Goal: Task Accomplishment & Management: Manage account settings

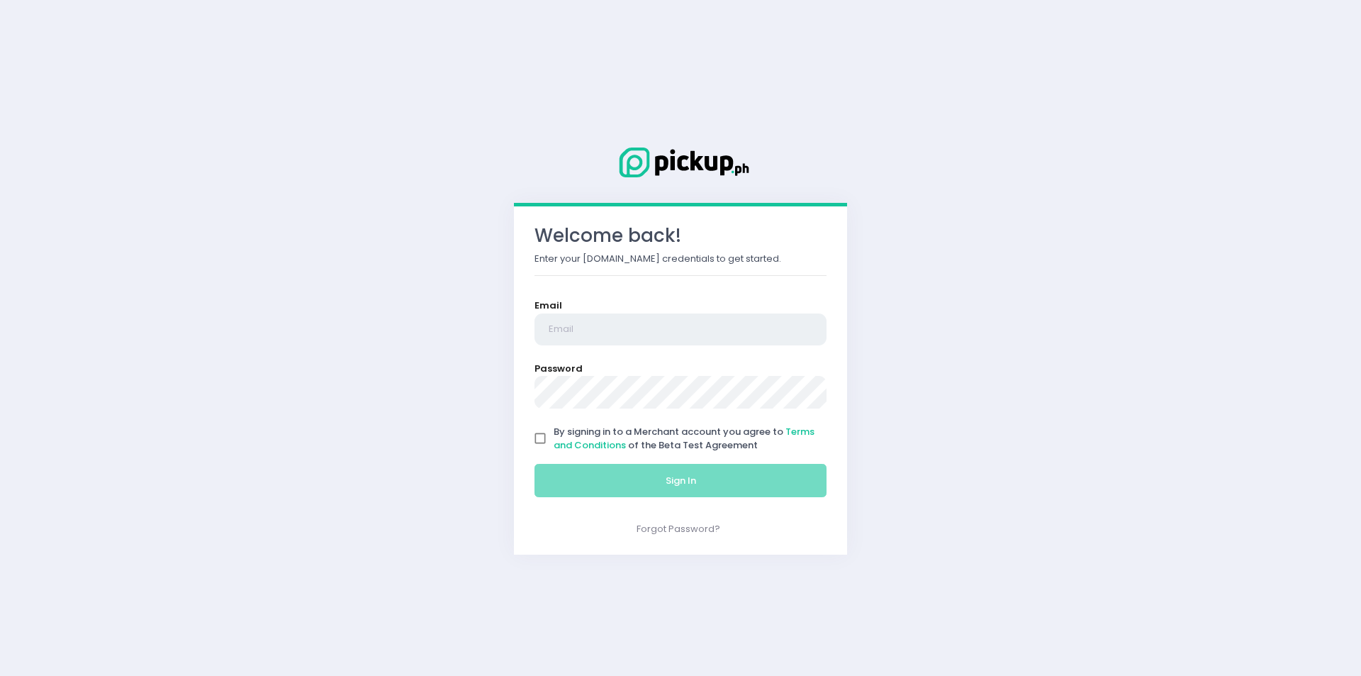
type input "[EMAIL_ADDRESS][DOMAIN_NAME]"
click at [536, 432] on input "By signing in to a Merchant account you agree to Terms and Conditions of the Be…" at bounding box center [540, 438] width 27 height 27
checkbox input "true"
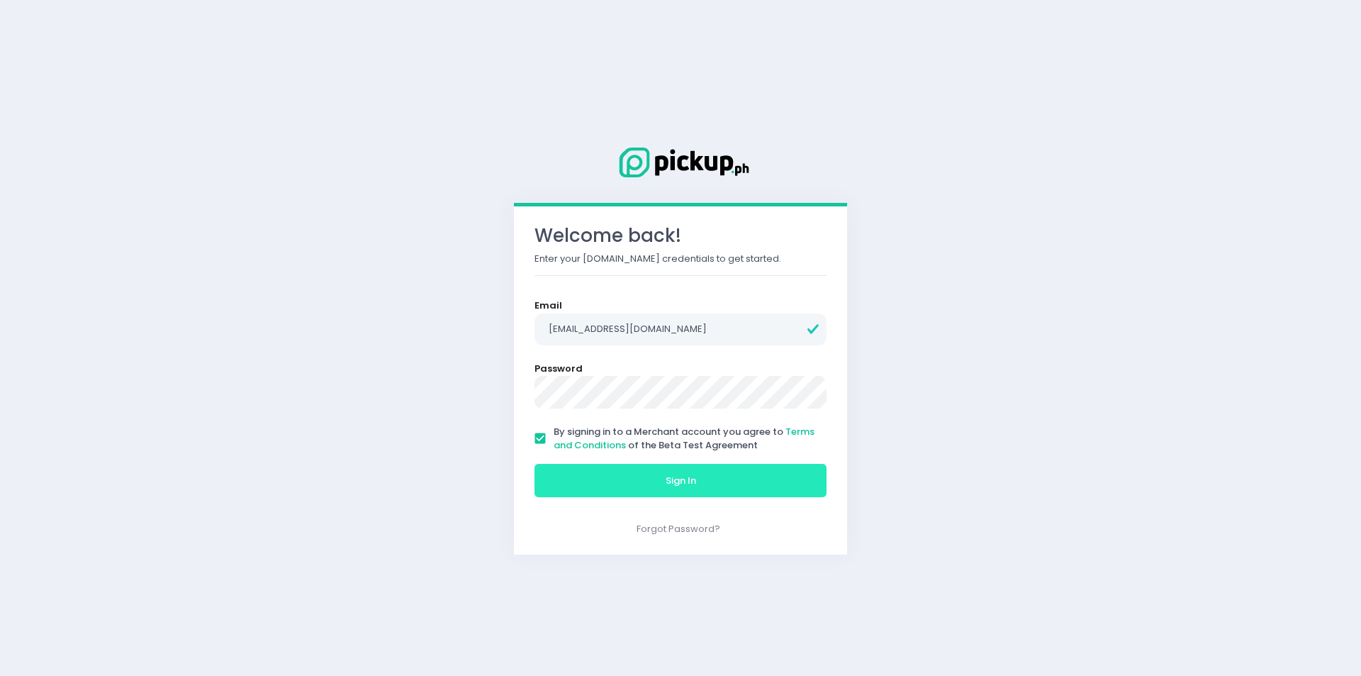
click at [627, 484] on button "Sign In" at bounding box center [680, 481] width 292 height 34
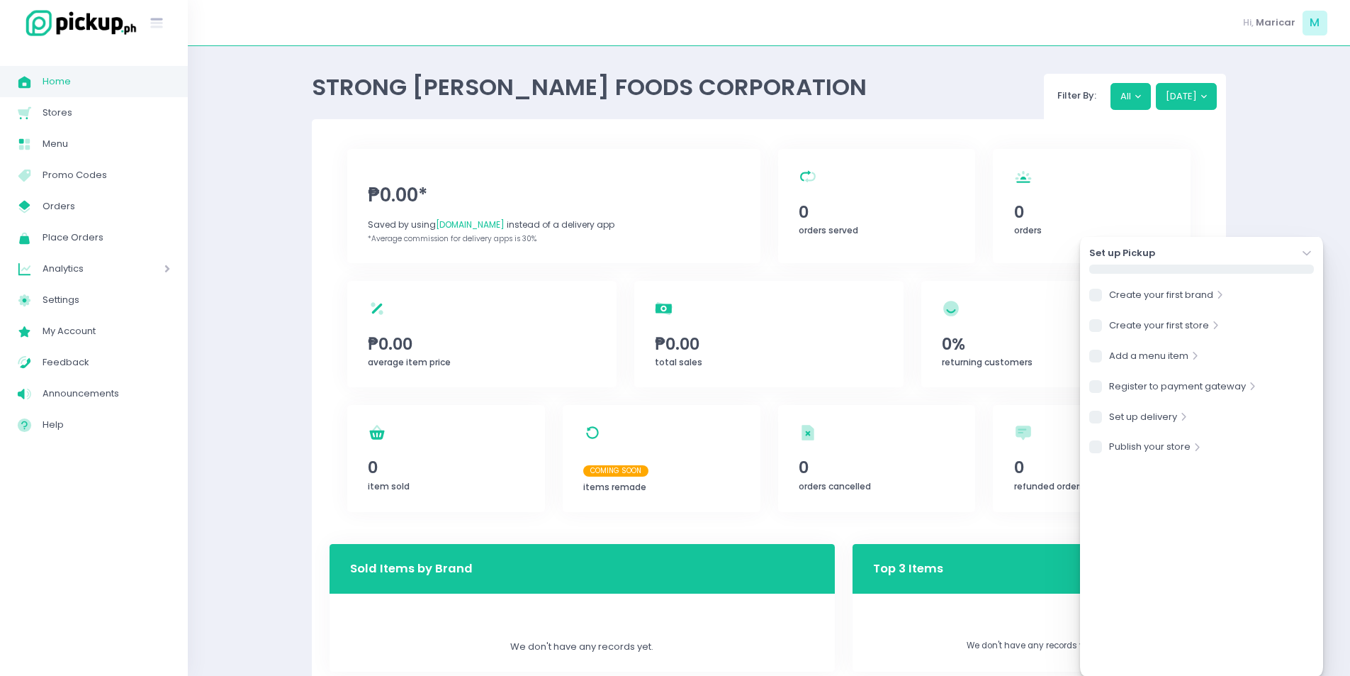
click at [1313, 254] on icon "Stockholm-icons / Navigation / Angle-down Created with Sketch." at bounding box center [1307, 253] width 14 height 14
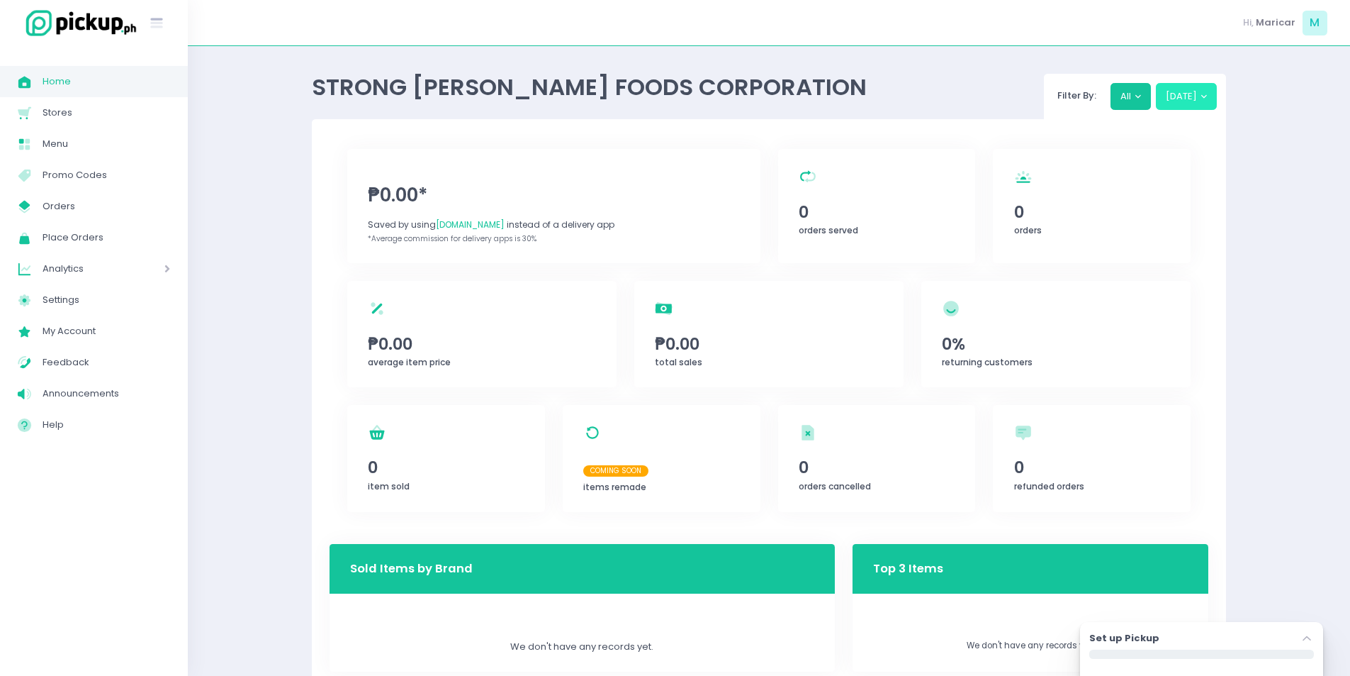
click at [1187, 91] on button "[DATE]" at bounding box center [1187, 96] width 62 height 27
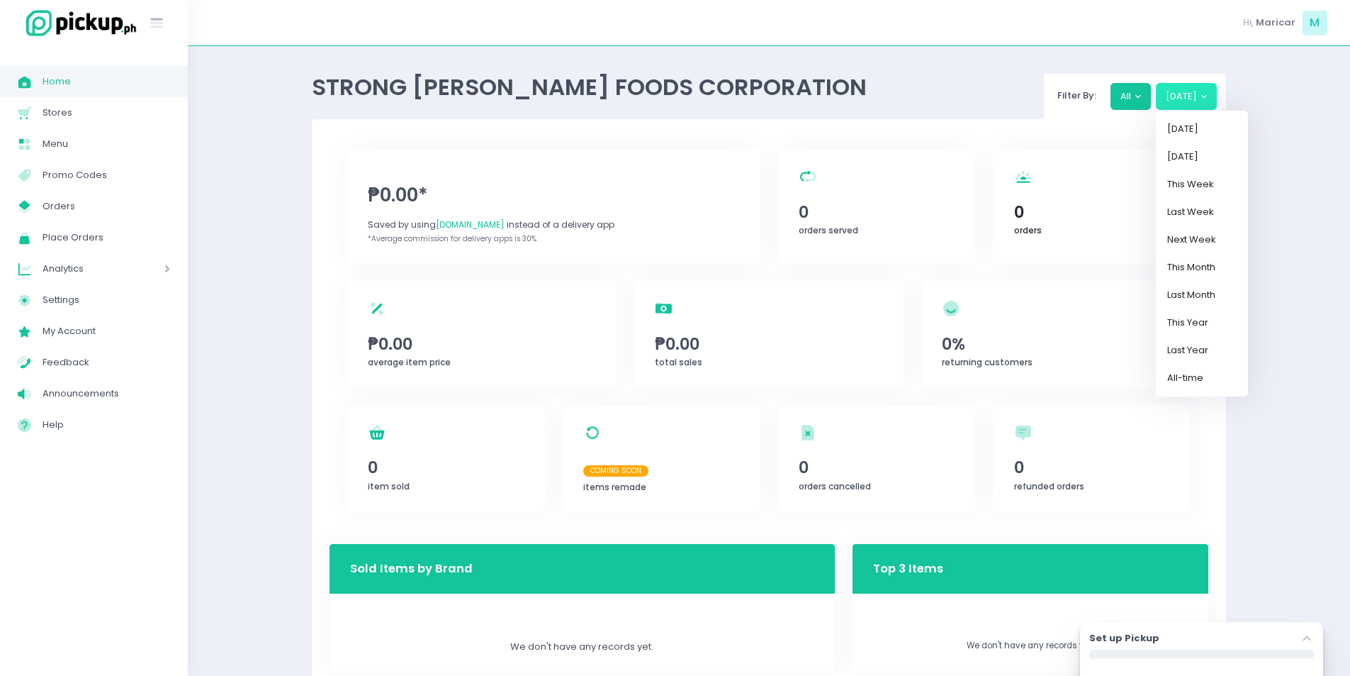
click at [1036, 227] on span "orders" at bounding box center [1028, 230] width 28 height 12
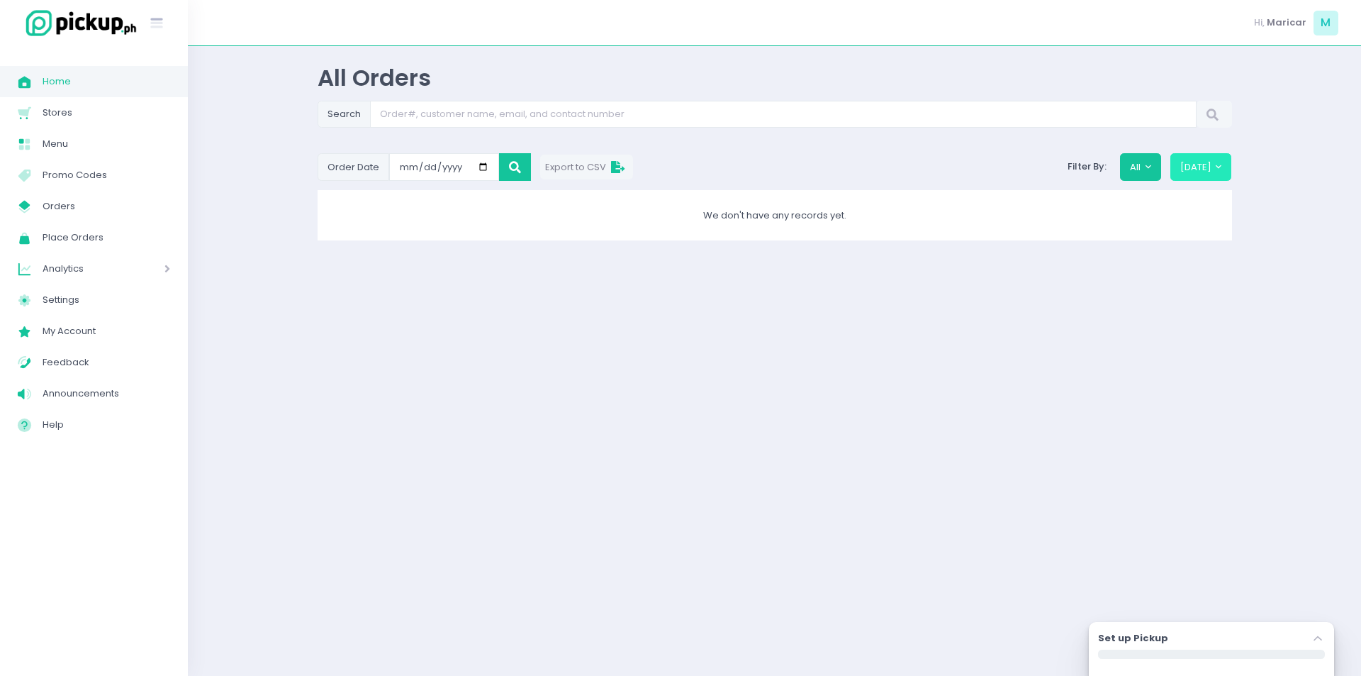
click at [1212, 164] on button "[DATE]" at bounding box center [1201, 166] width 62 height 27
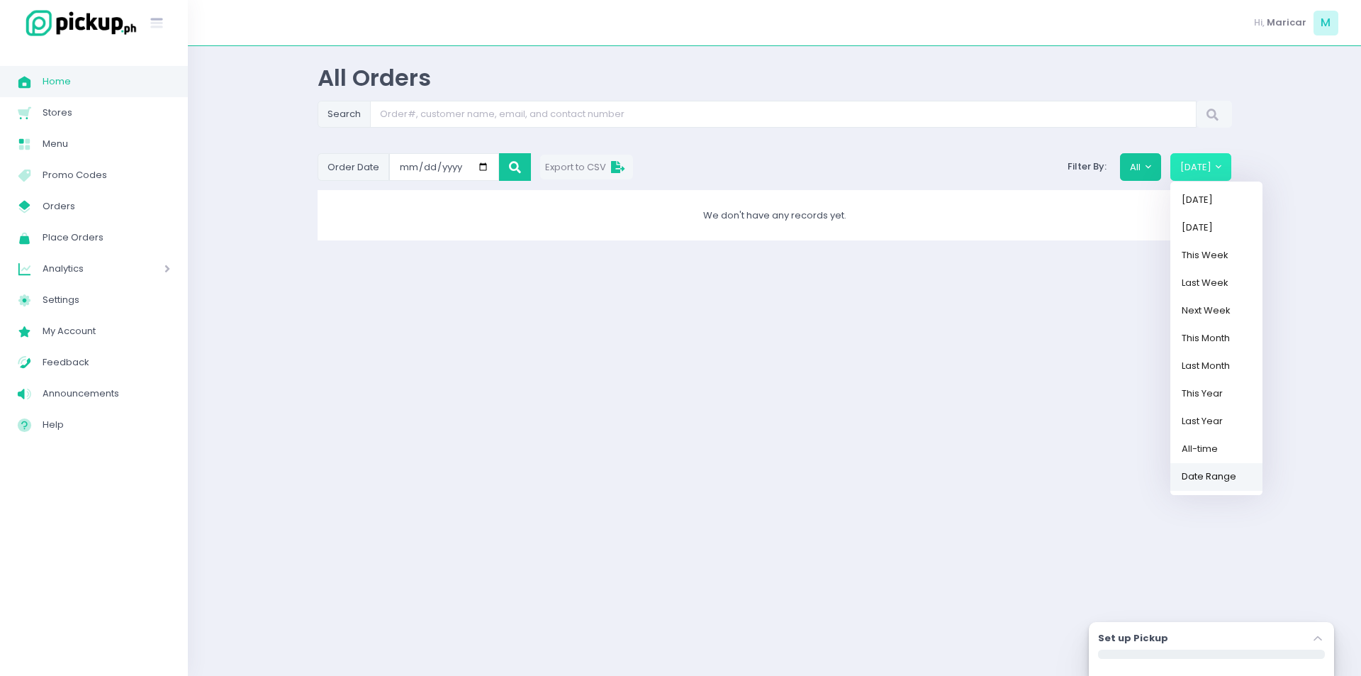
click at [1208, 481] on link "Date Range" at bounding box center [1216, 476] width 92 height 28
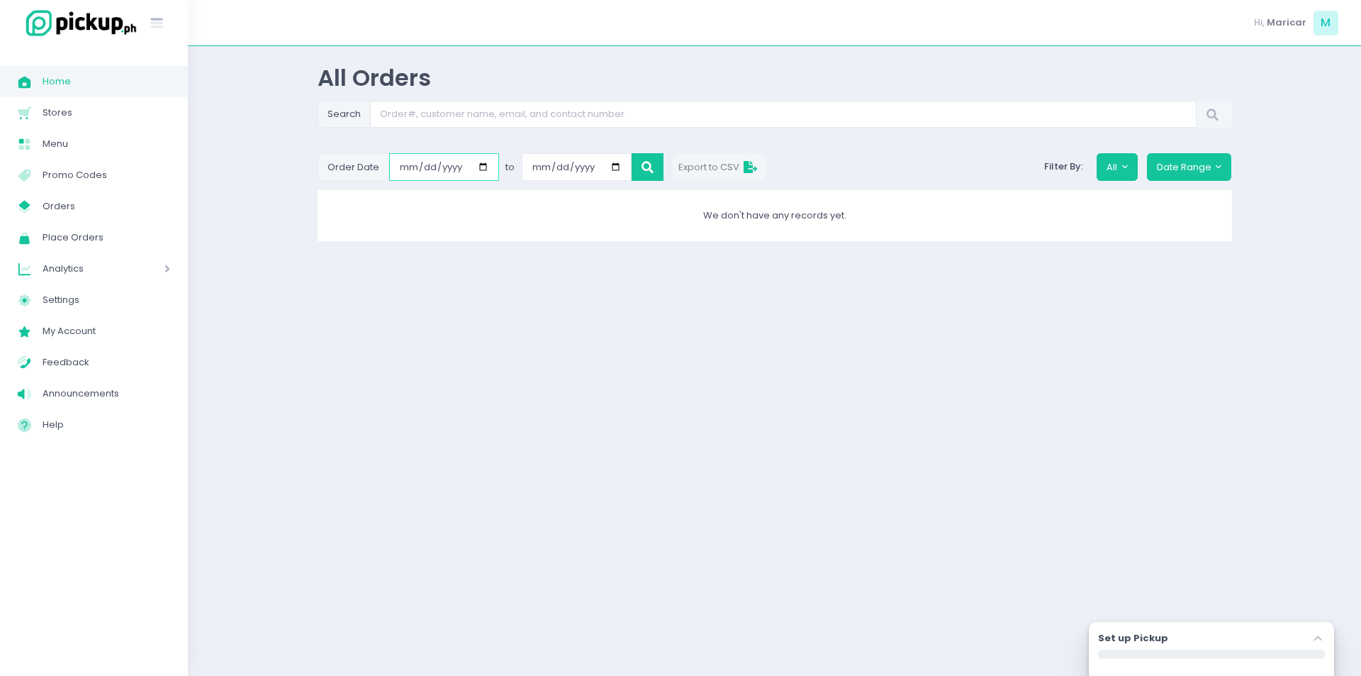
click at [405, 169] on input "[DATE]" at bounding box center [444, 166] width 110 height 27
type input "[DATE]"
click at [649, 167] on icon at bounding box center [647, 167] width 12 height 0
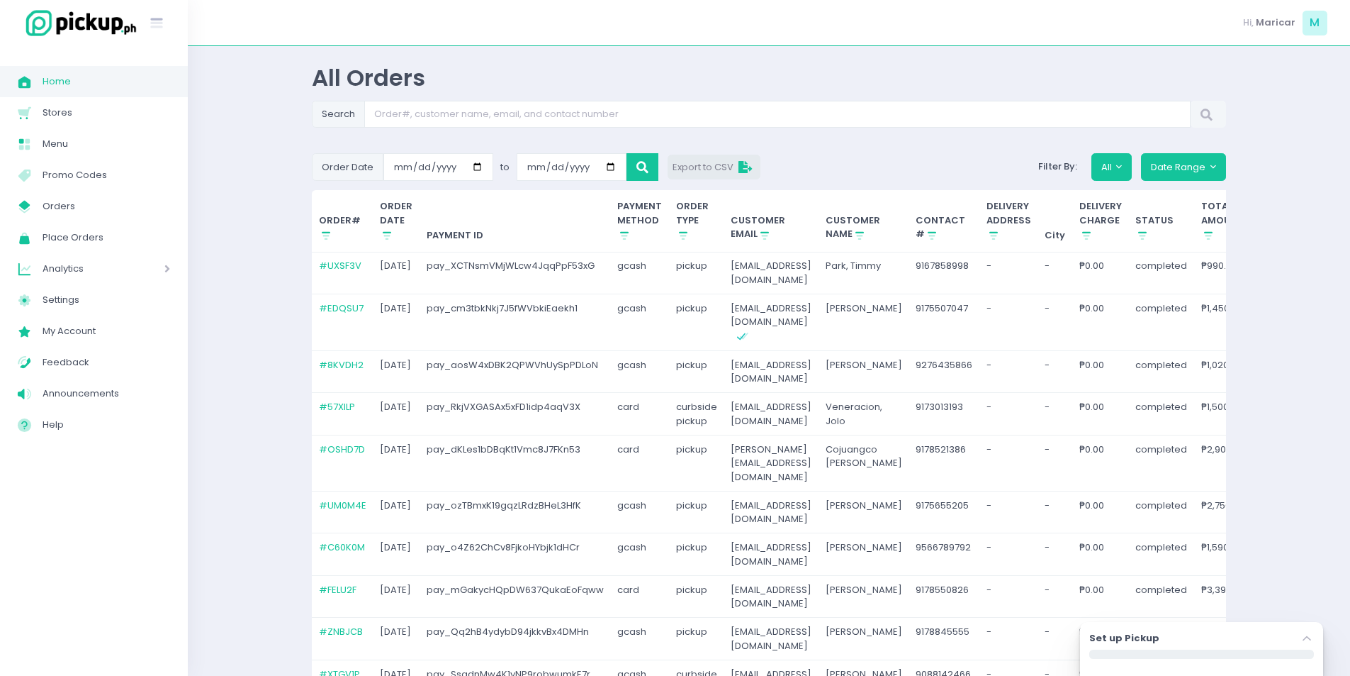
click at [717, 161] on span "Export to CSV" at bounding box center [714, 166] width 82 height 13
